Goal: Task Accomplishment & Management: Manage account settings

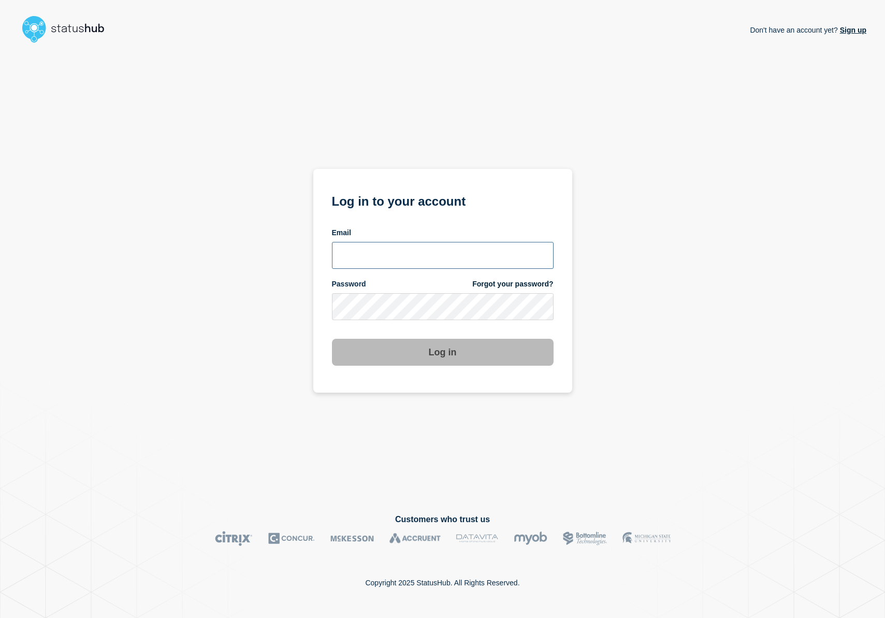
type input "r.shumaker@email.gwu.edu"
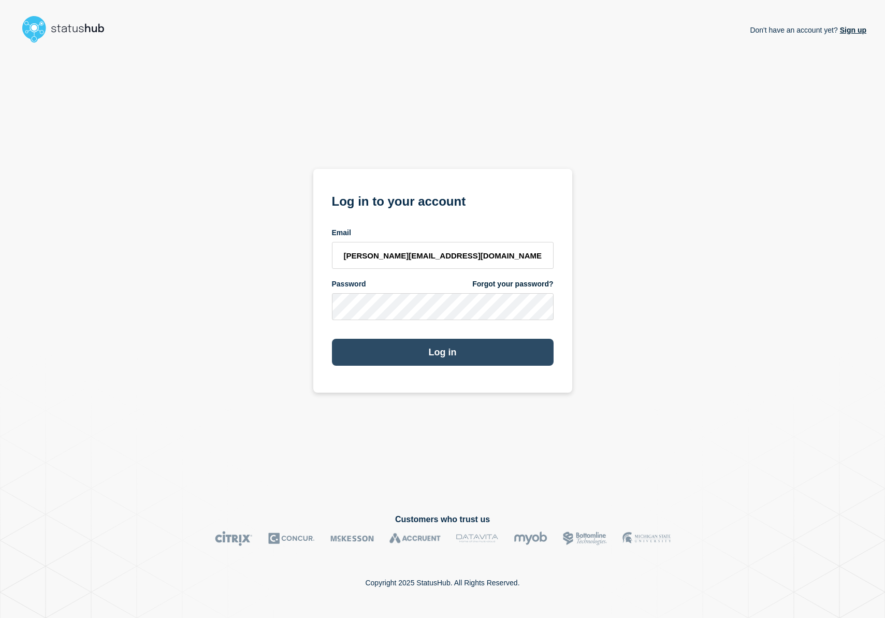
click at [443, 356] on button "Log in" at bounding box center [443, 352] width 222 height 27
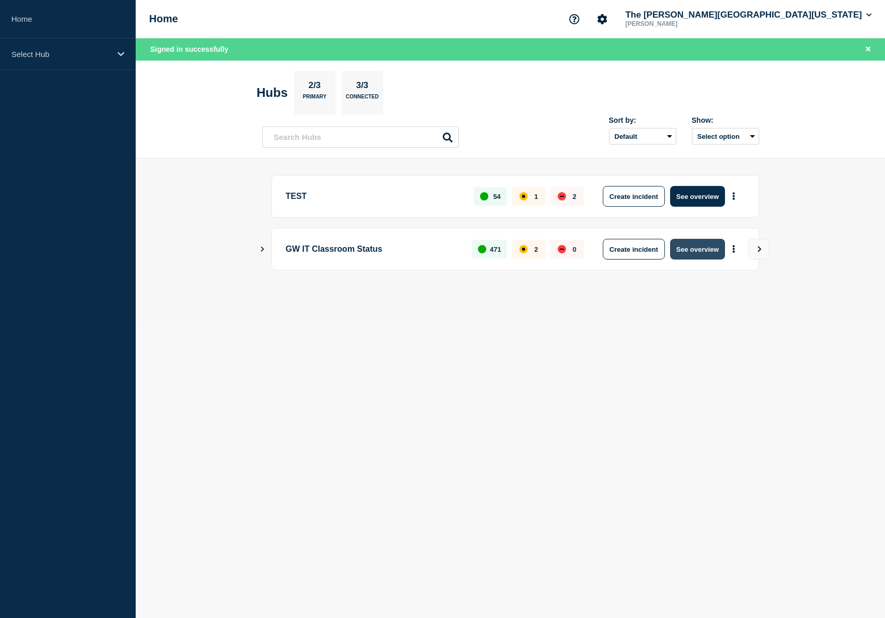
click at [701, 248] on button "See overview" at bounding box center [697, 249] width 55 height 21
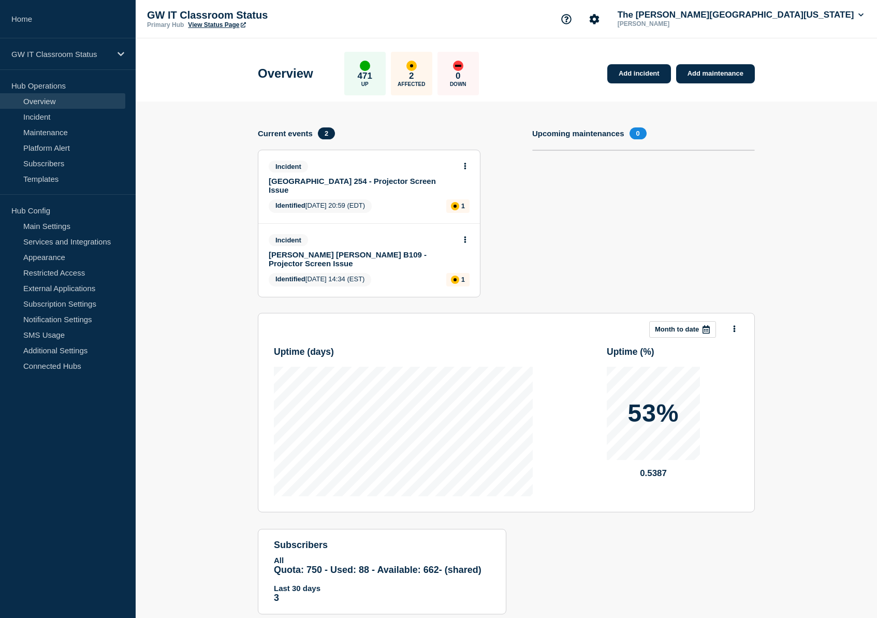
click at [411, 251] on link "[PERSON_NAME] [PERSON_NAME] B109 - Projector Screen Issue" at bounding box center [362, 259] width 187 height 18
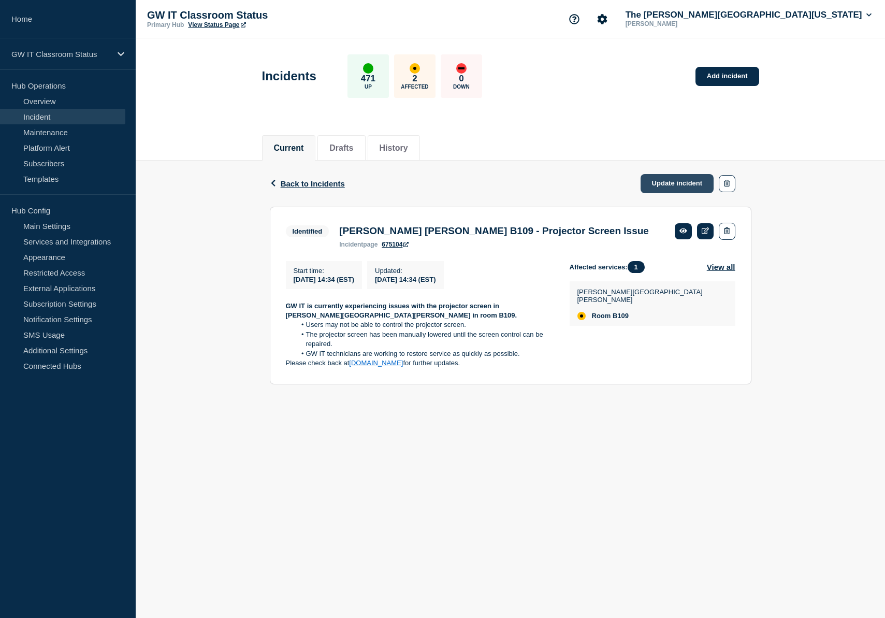
click at [658, 184] on link "Update incident" at bounding box center [678, 183] width 74 height 19
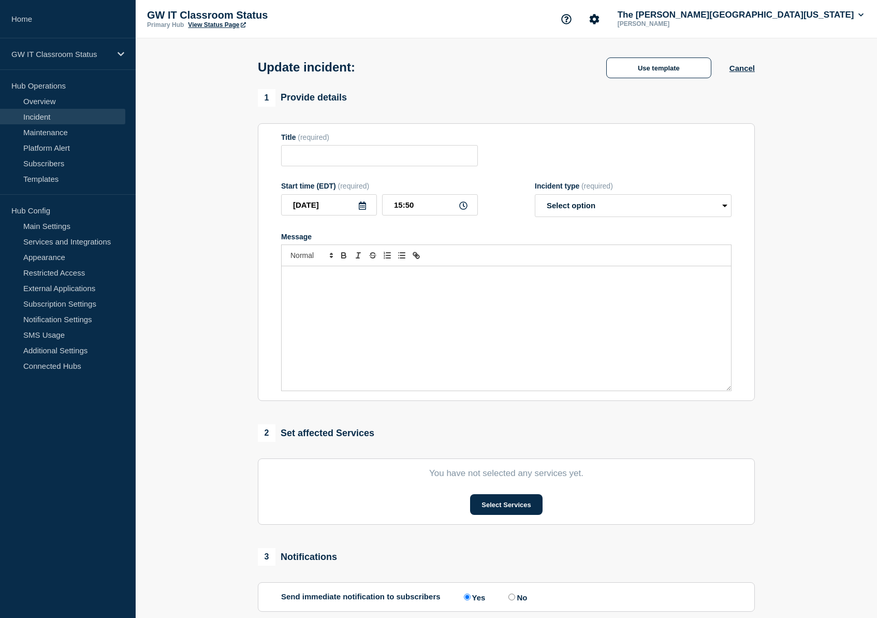
type input "[PERSON_NAME] [PERSON_NAME] B109 - Projector Screen Issue"
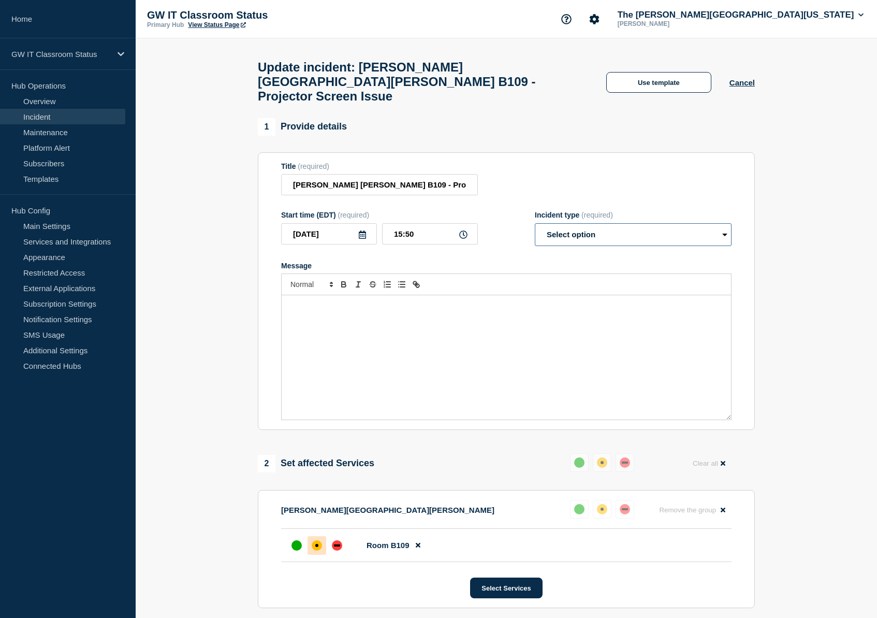
click at [598, 230] on select "Select option Investigating Identified Monitoring Resolved" at bounding box center [633, 234] width 197 height 23
select select "resolved"
click at [535, 223] on select "Select option Investigating Identified Monitoring Resolved" at bounding box center [633, 234] width 197 height 23
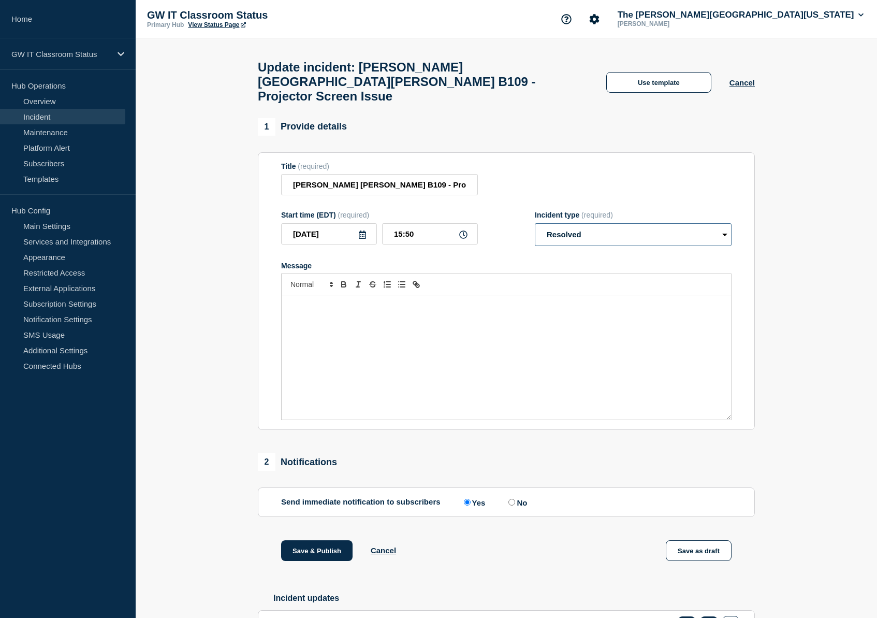
scroll to position [70, 0]
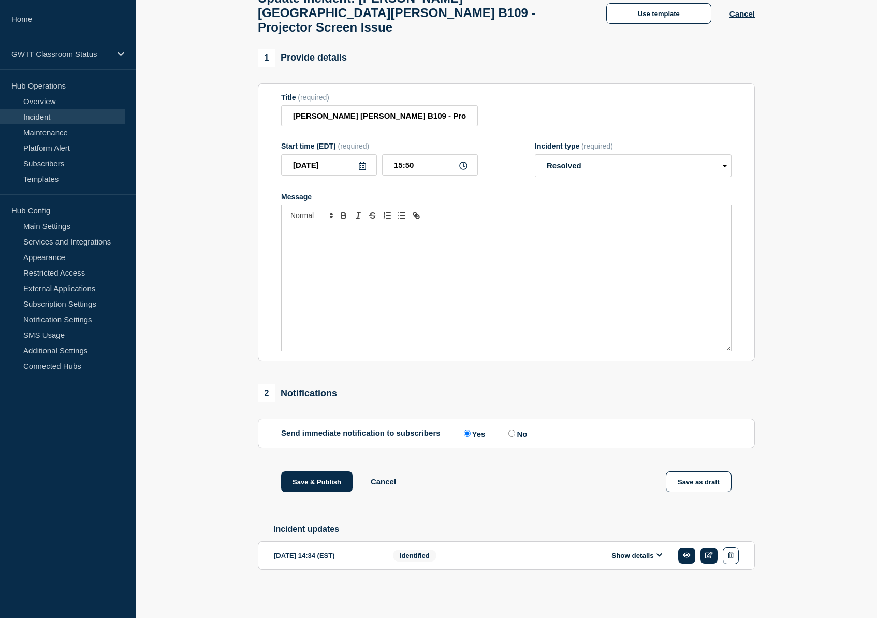
click at [510, 430] on input "No" at bounding box center [512, 433] width 7 height 7
radio input "true"
radio input "false"
click at [303, 478] on button "Save & Publish" at bounding box center [316, 481] width 71 height 21
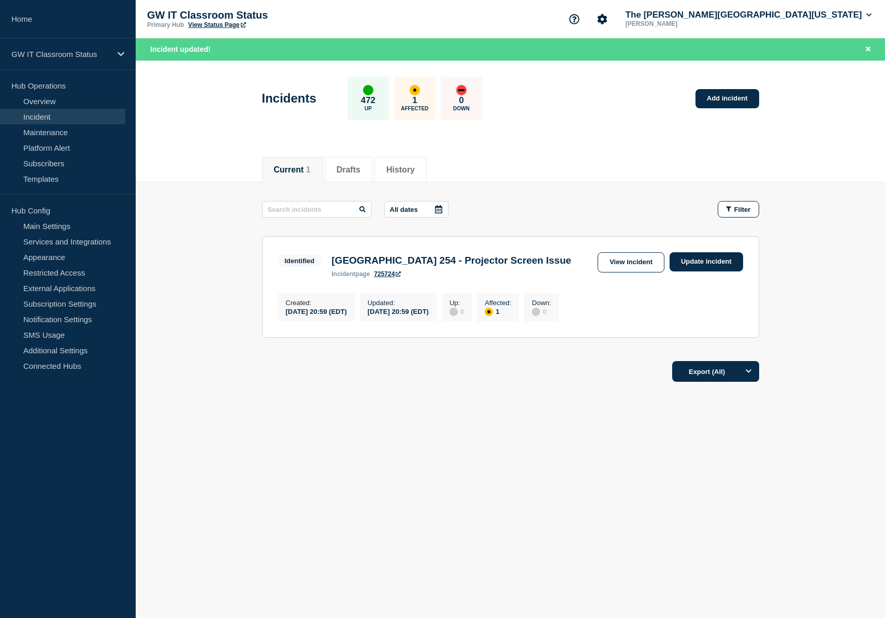
click at [418, 260] on h3 "[GEOGRAPHIC_DATA] 254 - Projector Screen Issue" at bounding box center [451, 260] width 240 height 11
click at [706, 260] on link "Update incident" at bounding box center [707, 261] width 74 height 19
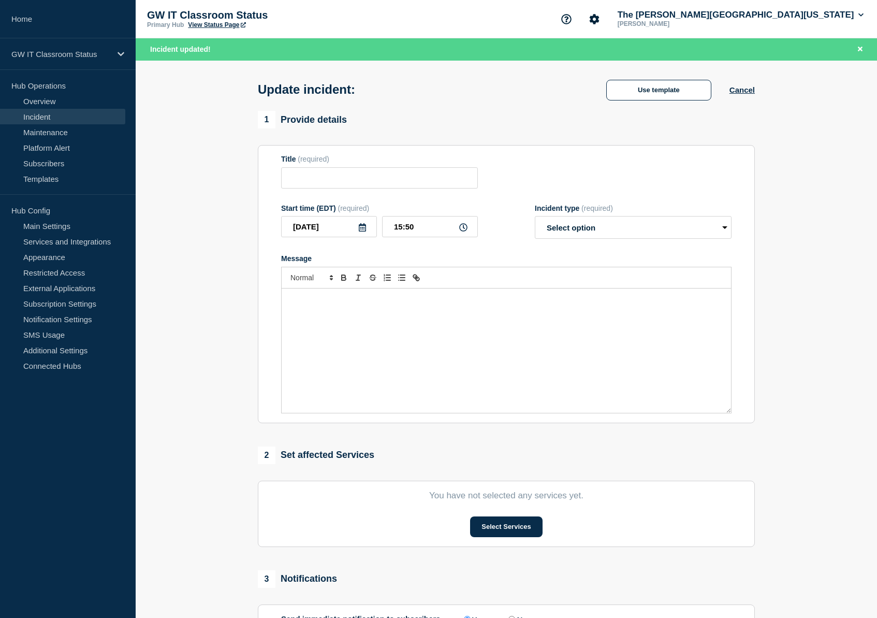
type input "[GEOGRAPHIC_DATA] 254 - Projector Screen Issue"
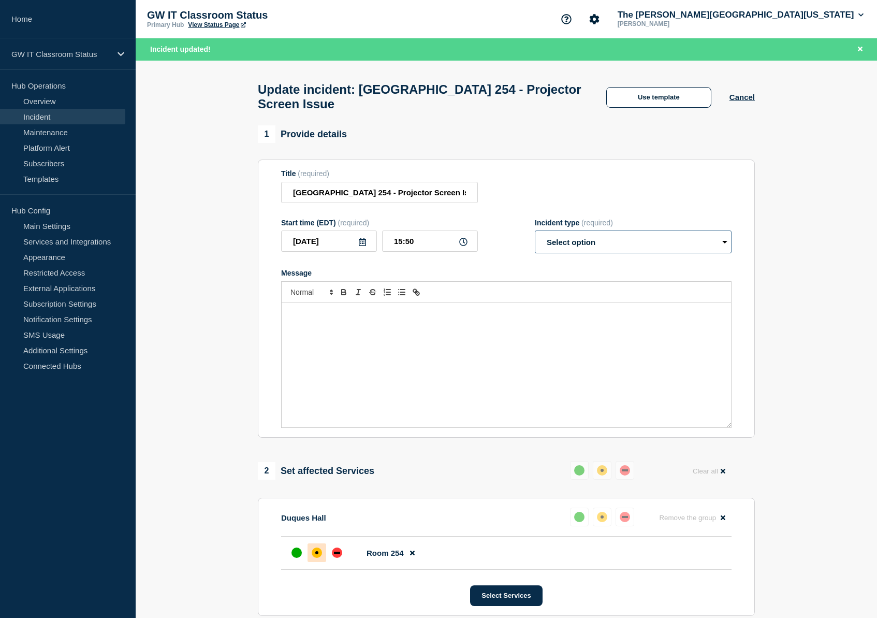
click at [600, 253] on select "Select option Investigating Identified Monitoring Resolved" at bounding box center [633, 241] width 197 height 23
select select "resolved"
click at [535, 240] on select "Select option Investigating Identified Monitoring Resolved" at bounding box center [633, 241] width 197 height 23
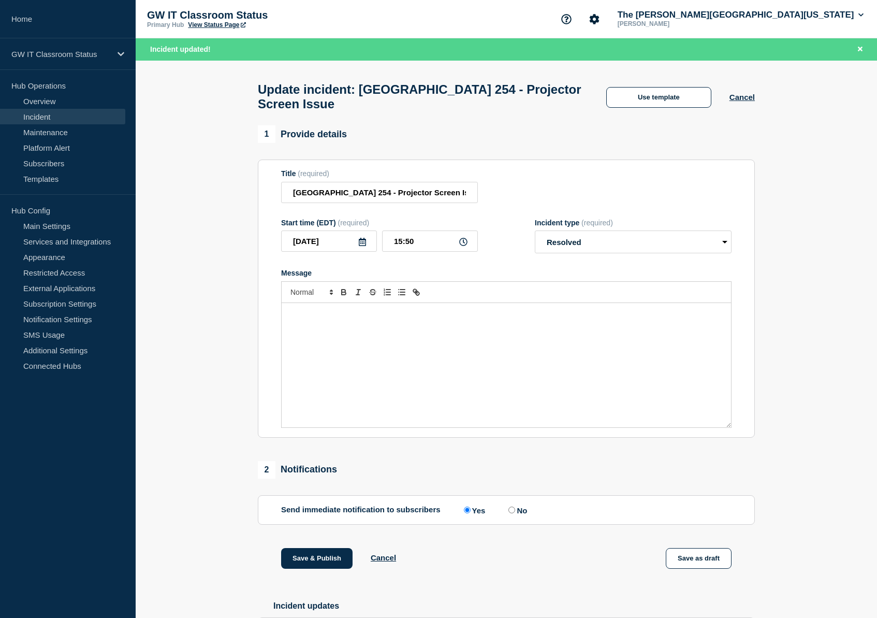
click at [509, 513] on input "No" at bounding box center [512, 509] width 7 height 7
radio input "true"
radio input "false"
click at [312, 569] on button "Save & Publish" at bounding box center [316, 558] width 71 height 21
